Goal: Transaction & Acquisition: Purchase product/service

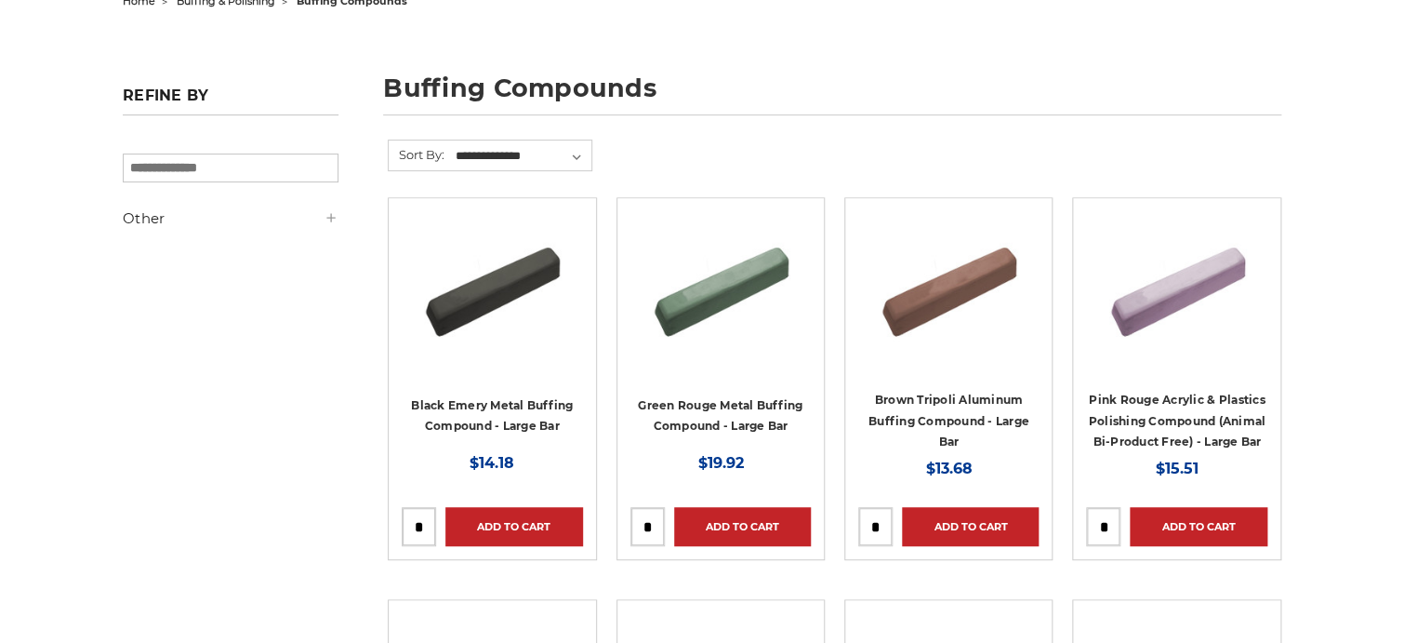
scroll to position [279, 0]
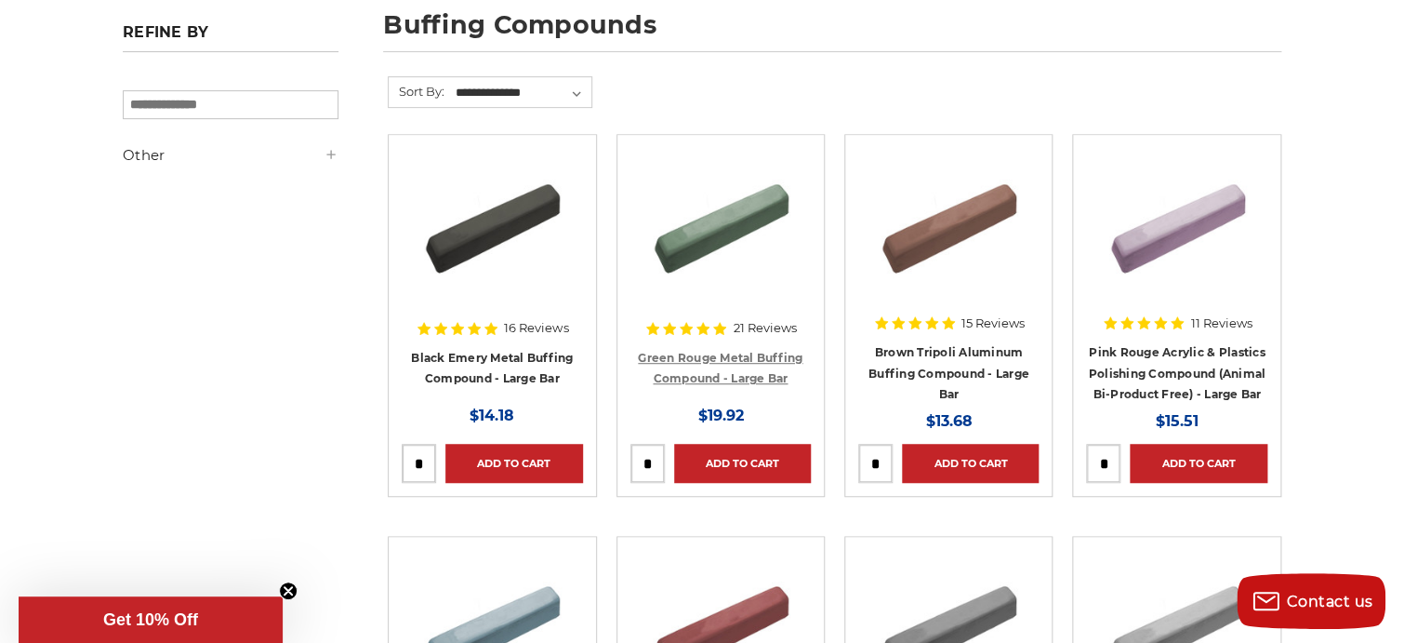
click at [682, 351] on link "Green Rouge Metal Buffing Compound - Large Bar" at bounding box center [720, 368] width 165 height 35
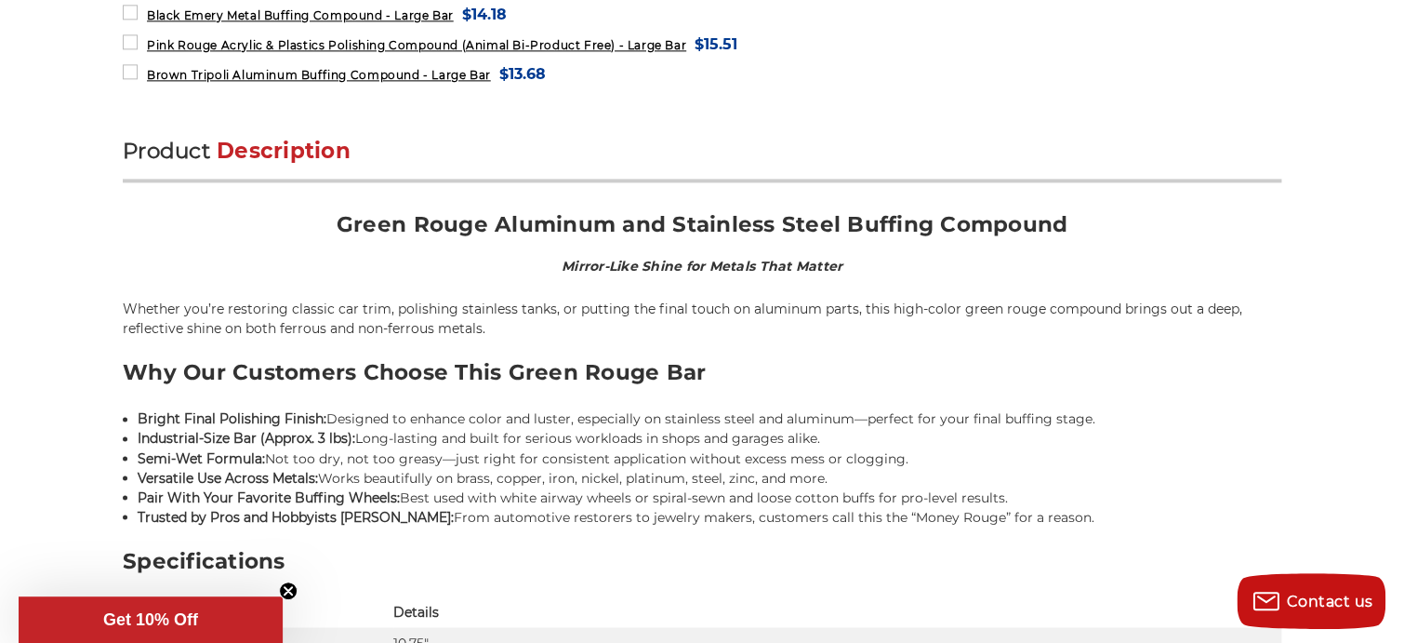
scroll to position [1023, 0]
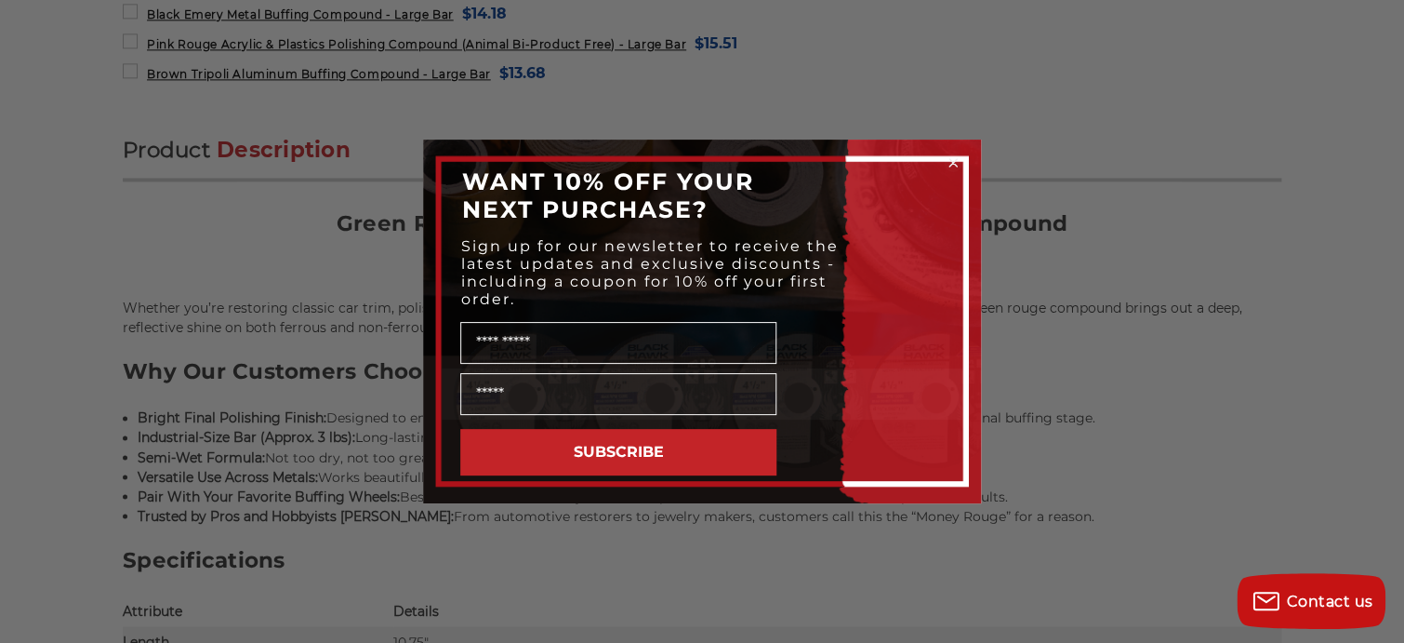
click at [950, 165] on icon "Close dialog" at bounding box center [953, 162] width 7 height 7
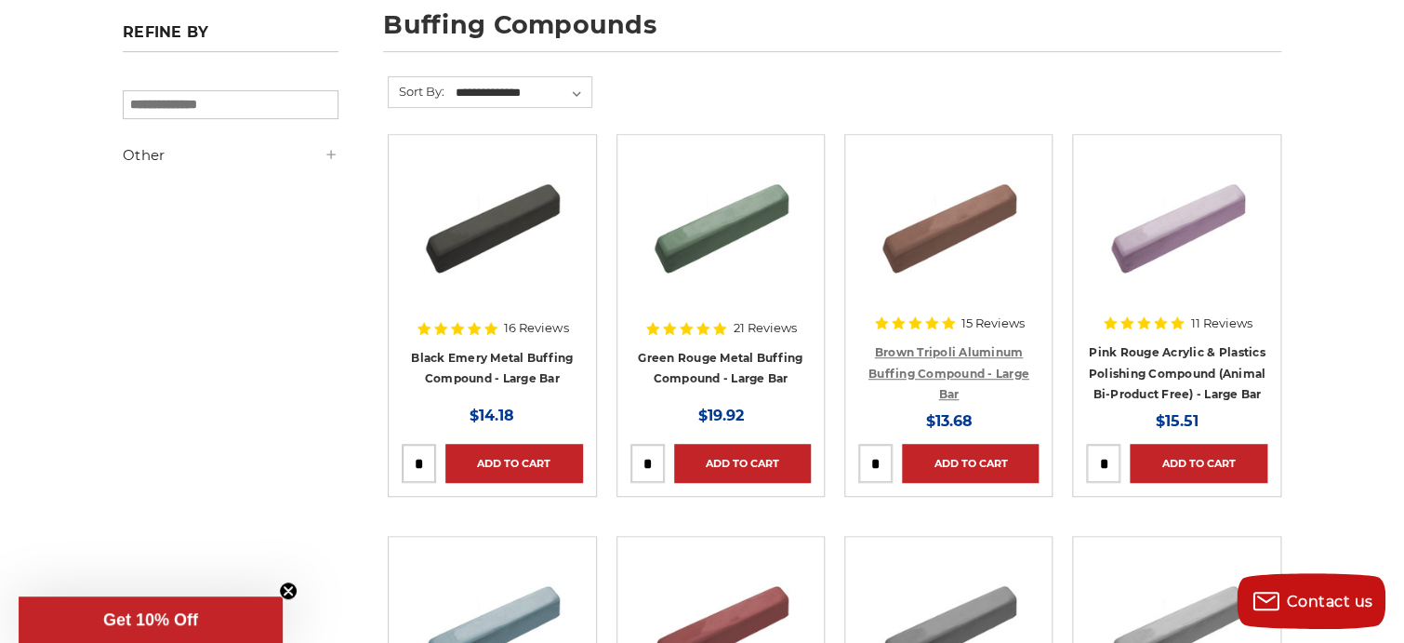
click at [930, 351] on link "Brown Tripoli Aluminum Buffing Compound - Large Bar" at bounding box center [949, 373] width 161 height 56
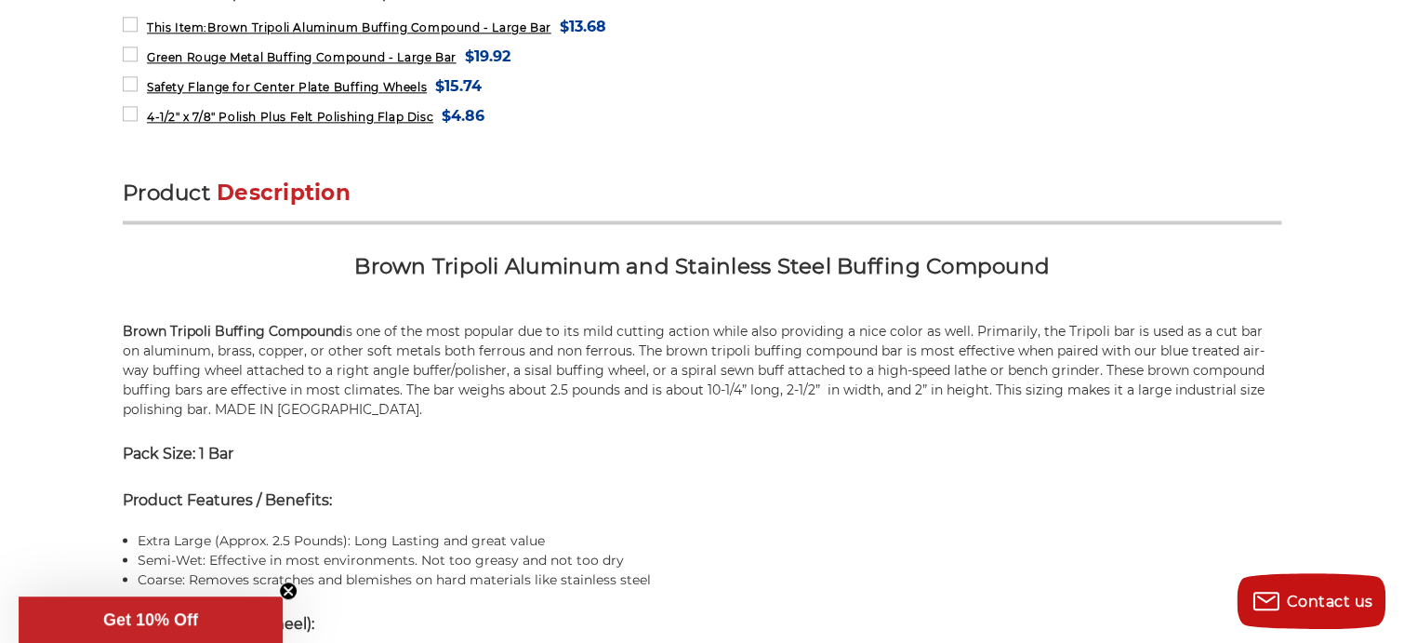
scroll to position [1023, 0]
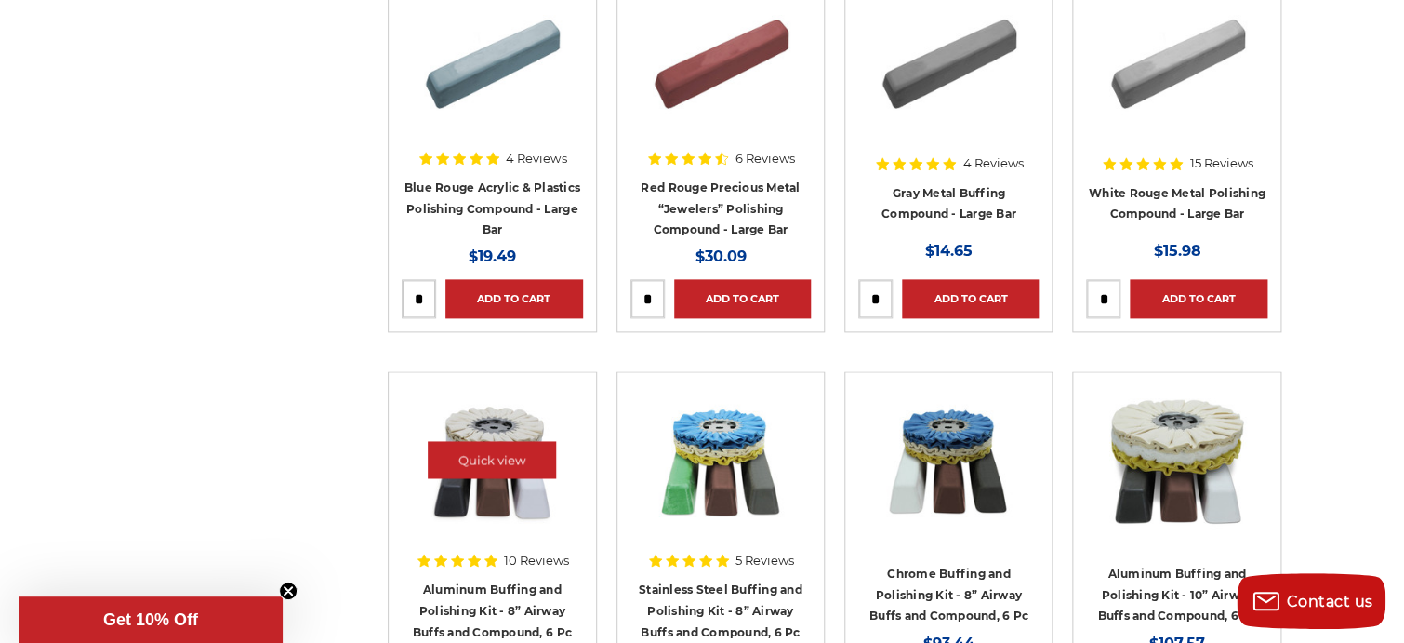
scroll to position [930, 0]
